Goal: Information Seeking & Learning: Learn about a topic

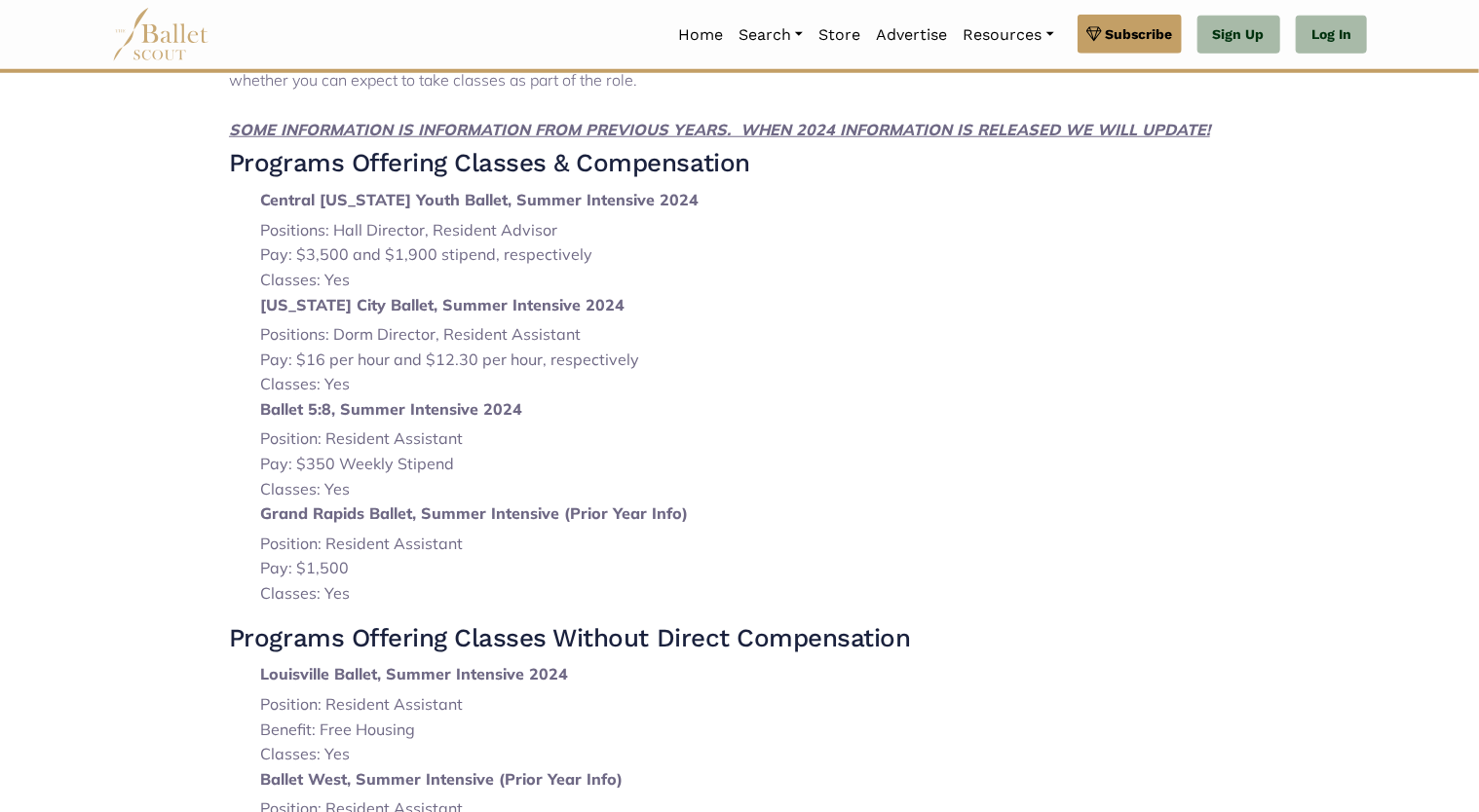
scroll to position [864, 0]
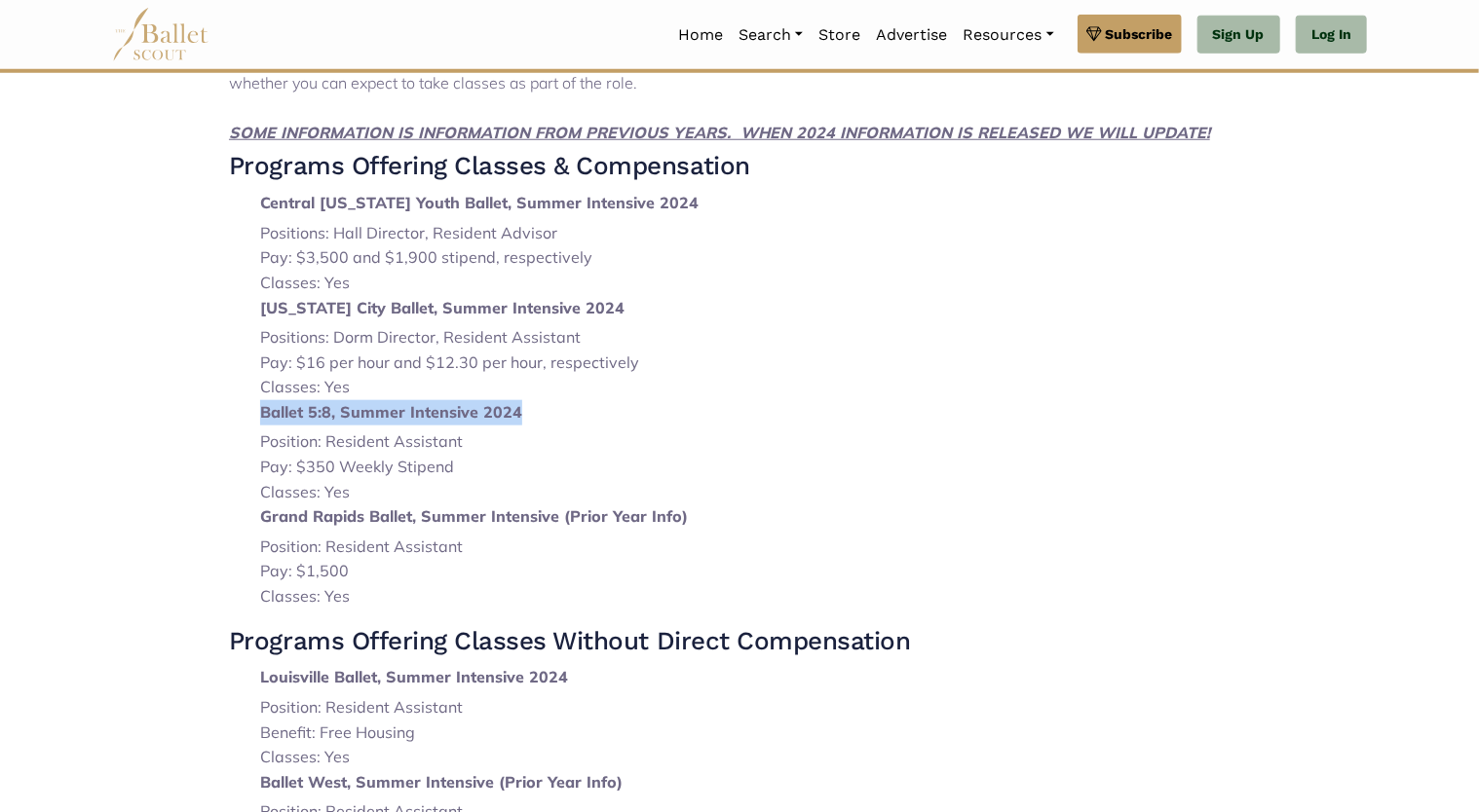
drag, startPoint x: 262, startPoint y: 407, endPoint x: 525, endPoint y: 418, distance: 263.2
click at [525, 418] on p "Ballet 5:8, Summer Intensive 2024" at bounding box center [754, 413] width 990 height 26
copy strong "Ballet 5:8, Summer Intensive 2024"
click at [1119, 360] on li "Pay: $16 per hour and $12.30 per hour, respectively" at bounding box center [754, 363] width 990 height 26
drag, startPoint x: 256, startPoint y: 419, endPoint x: 360, endPoint y: 488, distance: 124.8
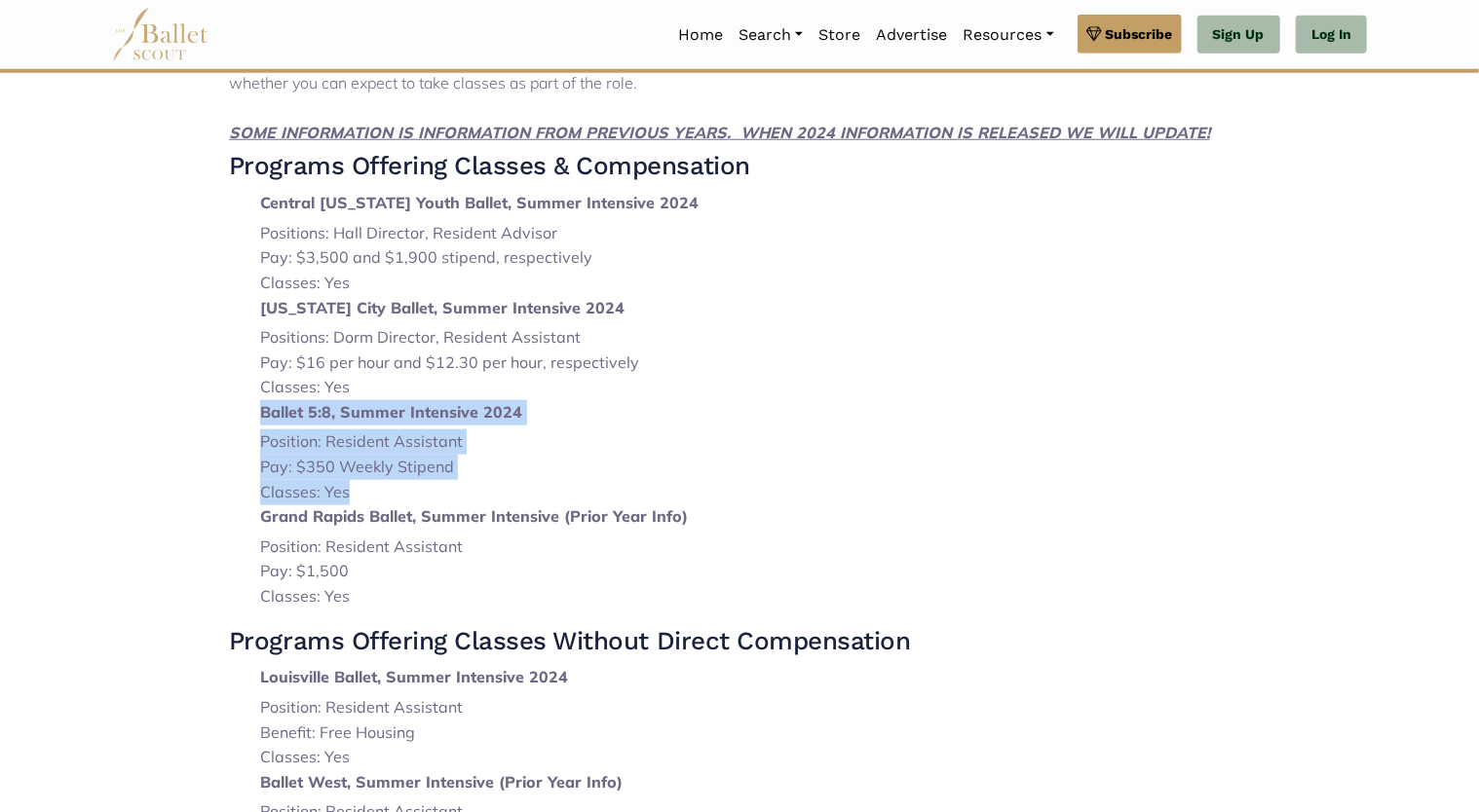
click at [360, 488] on ol "Central [US_STATE] Youth Ballet, Summer Intensive 2024 Positions: Hall Director…" at bounding box center [740, 401] width 1021 height 419
copy li "Ballet 5:8, Summer Intensive 2024 Position: Resident Assistant Pay: $350 Weekly…"
click at [792, 465] on li "Pay: $350 Weekly Stipend" at bounding box center [754, 468] width 990 height 26
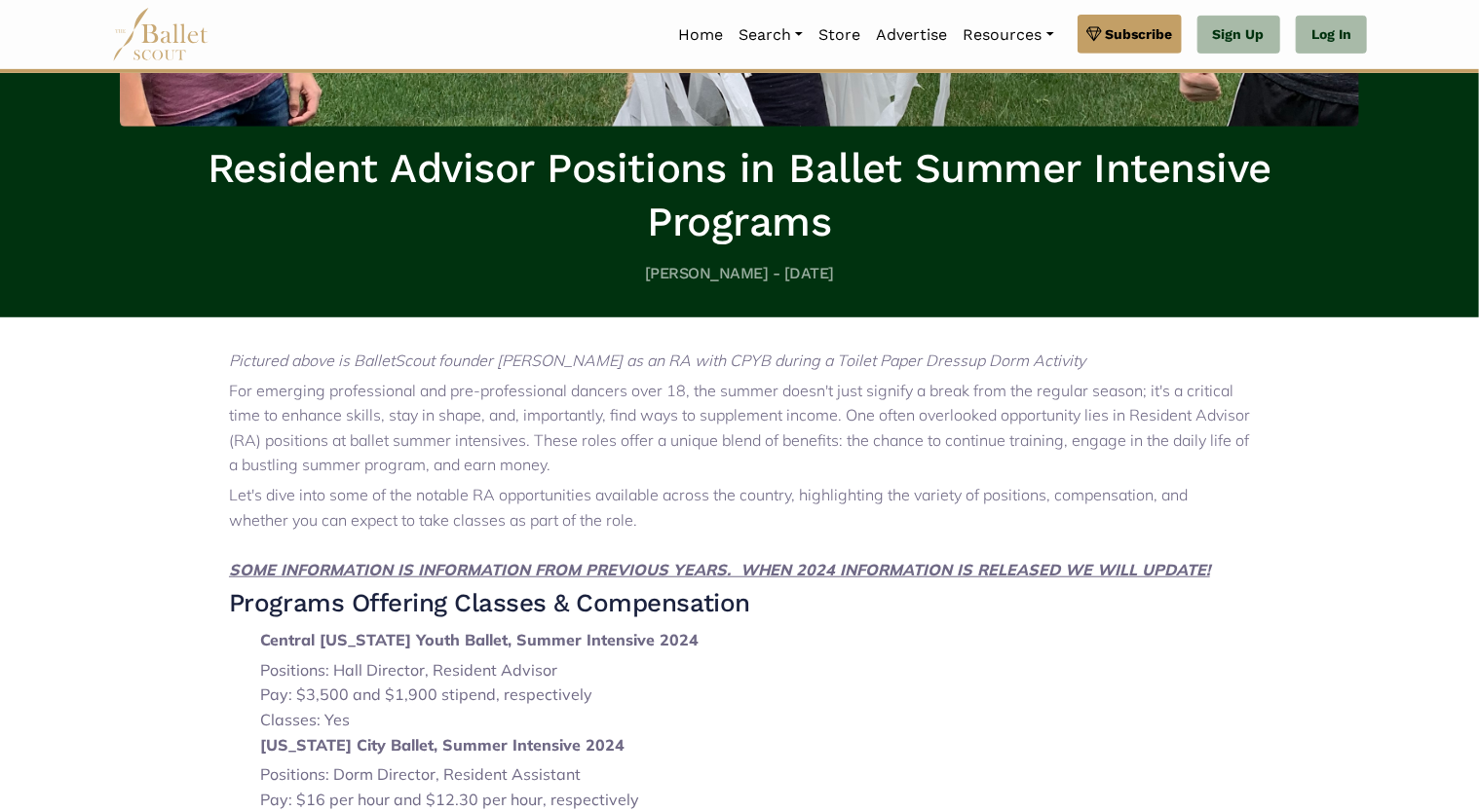
scroll to position [0, 0]
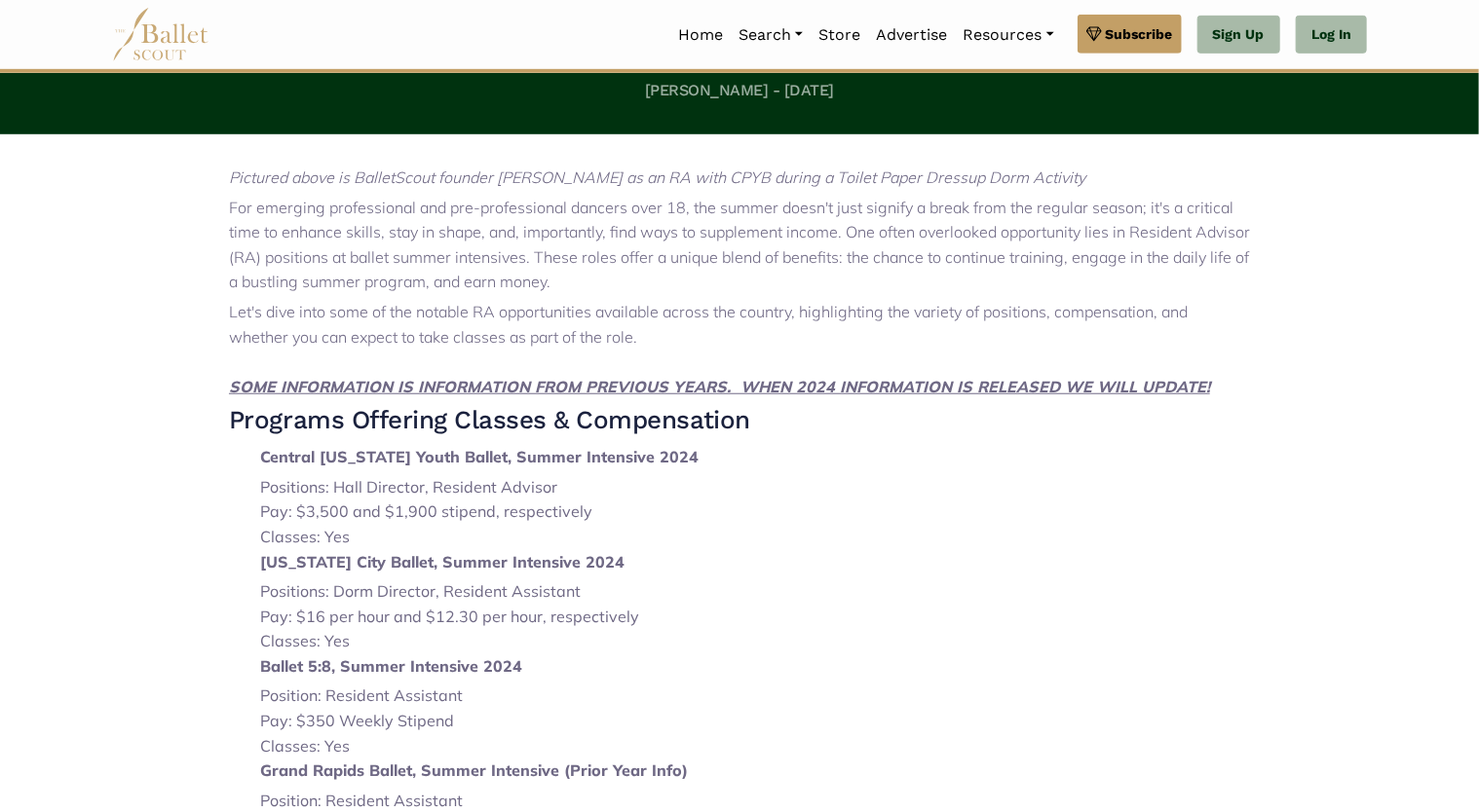
scroll to position [611, 0]
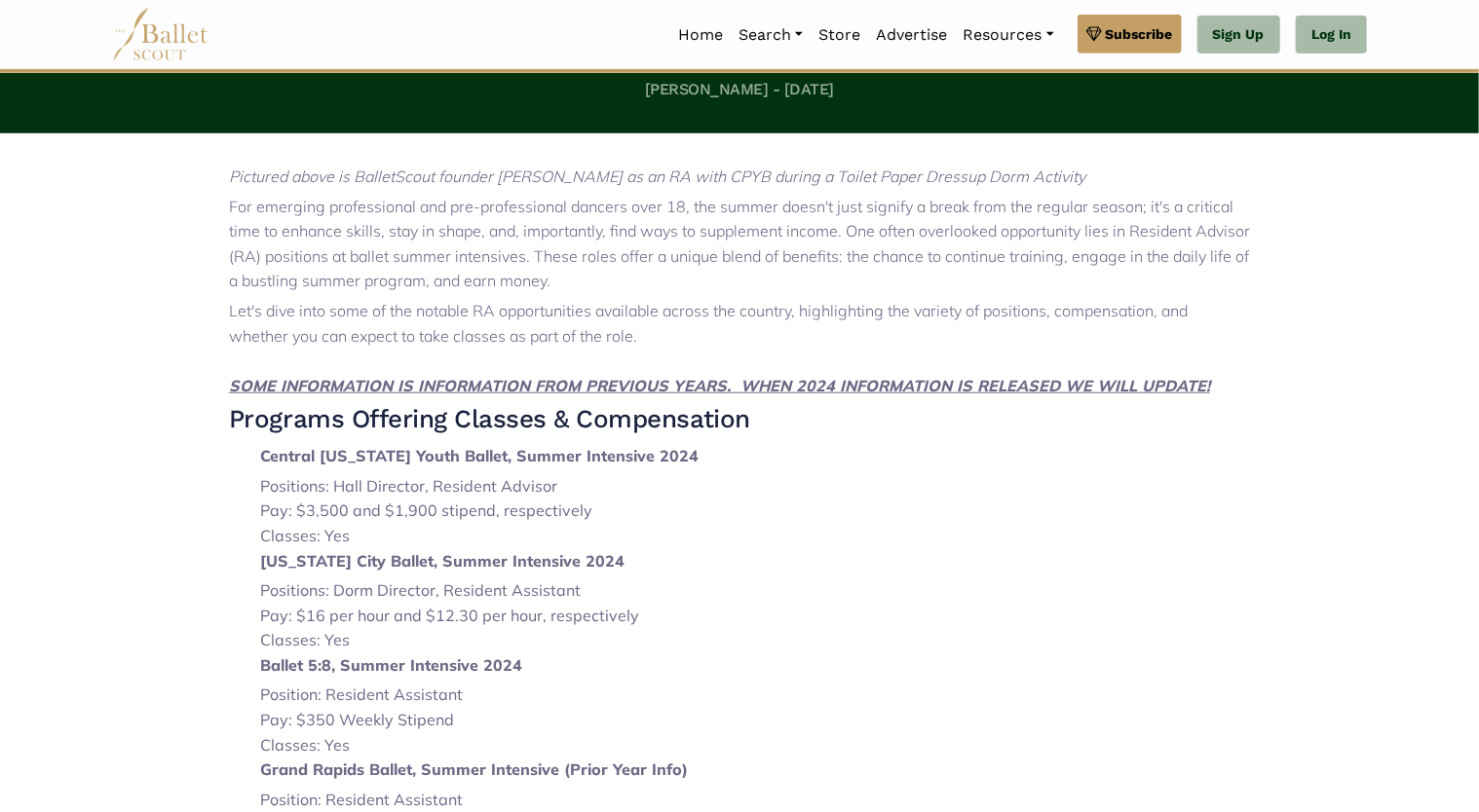
drag, startPoint x: 261, startPoint y: 454, endPoint x: 733, endPoint y: 468, distance: 472.2
click at [733, 468] on p "Central [US_STATE] Youth Ballet, Summer Intensive 2024" at bounding box center [754, 457] width 990 height 26
copy strong "Central [US_STATE] Youth Ballet, Summer Intensive 2024"
click at [735, 411] on h3 "Programs Offering Classes & Compensation" at bounding box center [740, 420] width 1021 height 33
